Goal: Task Accomplishment & Management: Manage account settings

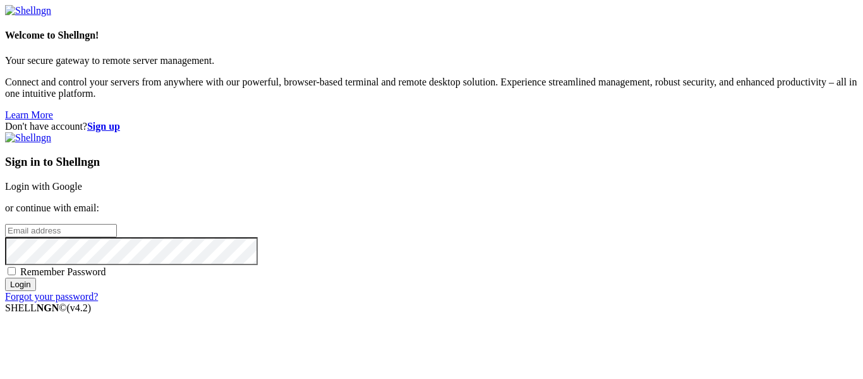
click at [82, 181] on link "Login with Google" at bounding box center [43, 186] width 77 height 11
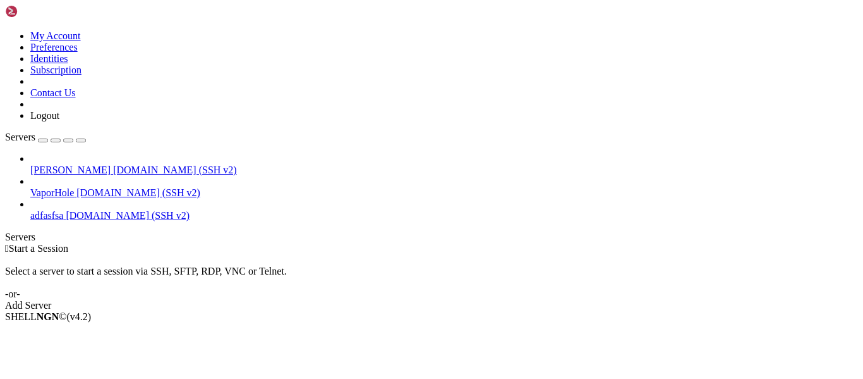
click at [30, 164] on icon at bounding box center [30, 164] width 0 height 0
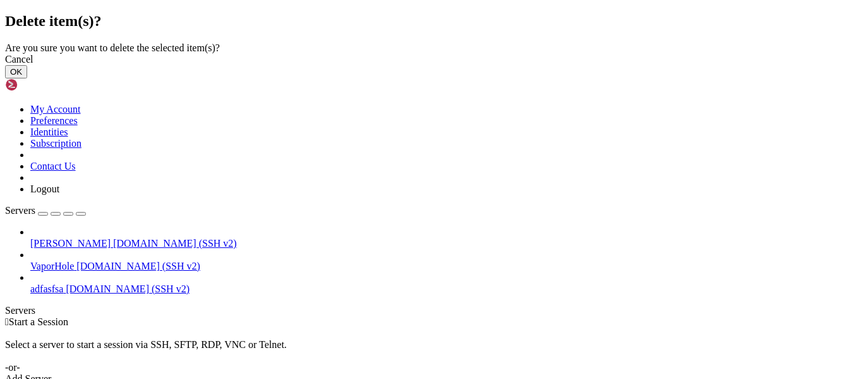
click at [27, 78] on button "OK" at bounding box center [16, 71] width 22 height 13
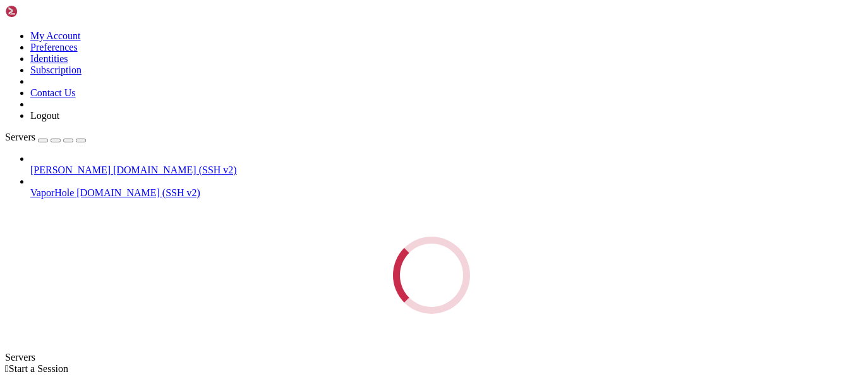
click at [92, 236] on div "Loading..." at bounding box center [431, 274] width 853 height 77
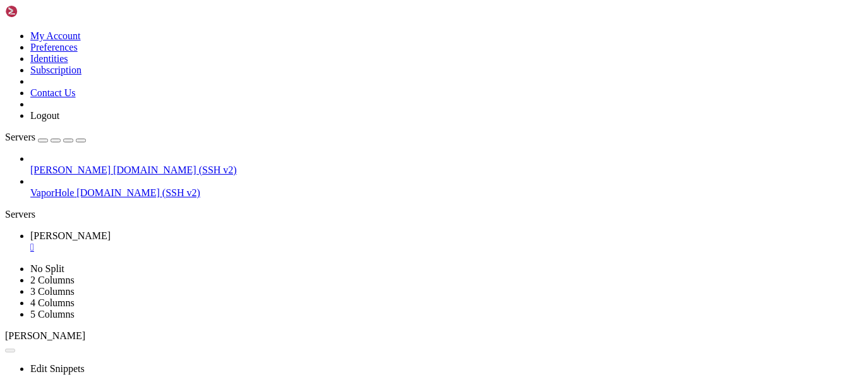
click at [92, 164] on span "[PERSON_NAME]" at bounding box center [70, 169] width 80 height 11
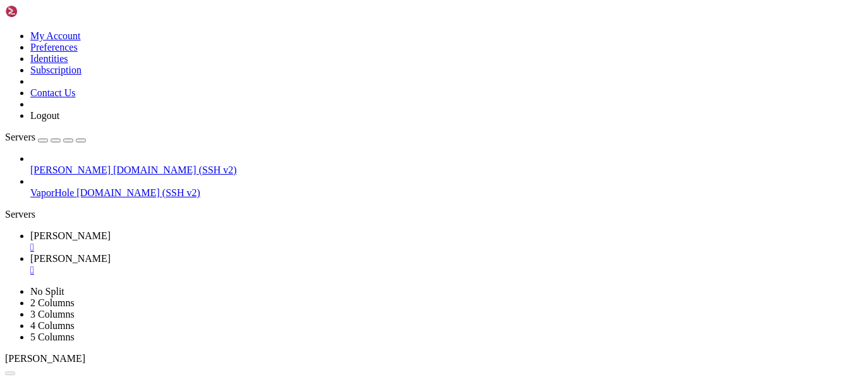
click at [197, 241] on div "" at bounding box center [444, 246] width 828 height 11
